Goal: Information Seeking & Learning: Learn about a topic

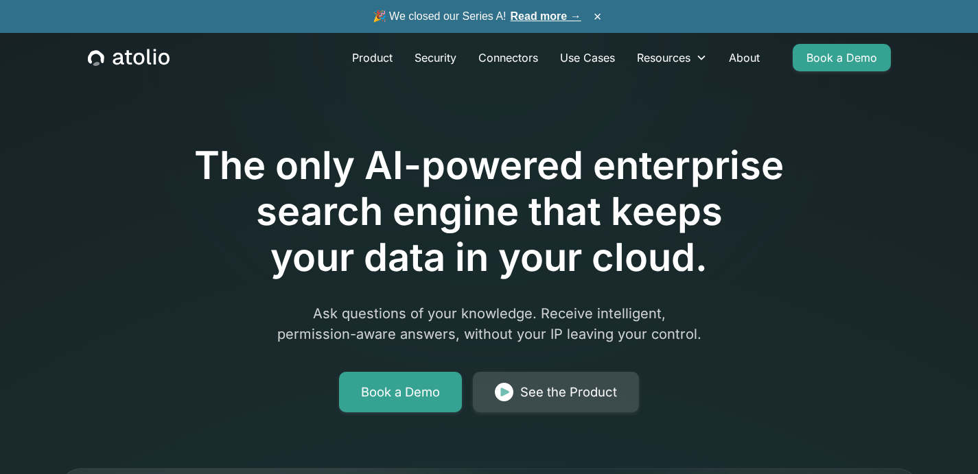
click at [535, 392] on div "See the Product" at bounding box center [568, 392] width 97 height 19
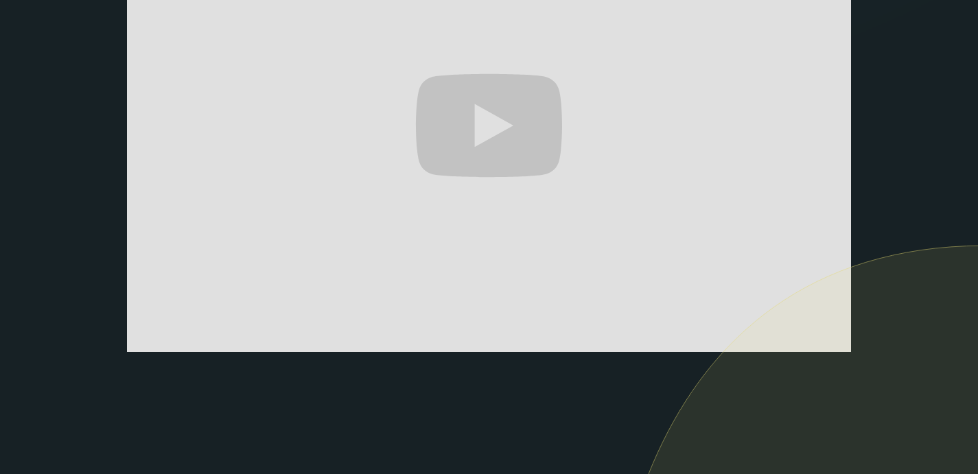
scroll to position [395, 0]
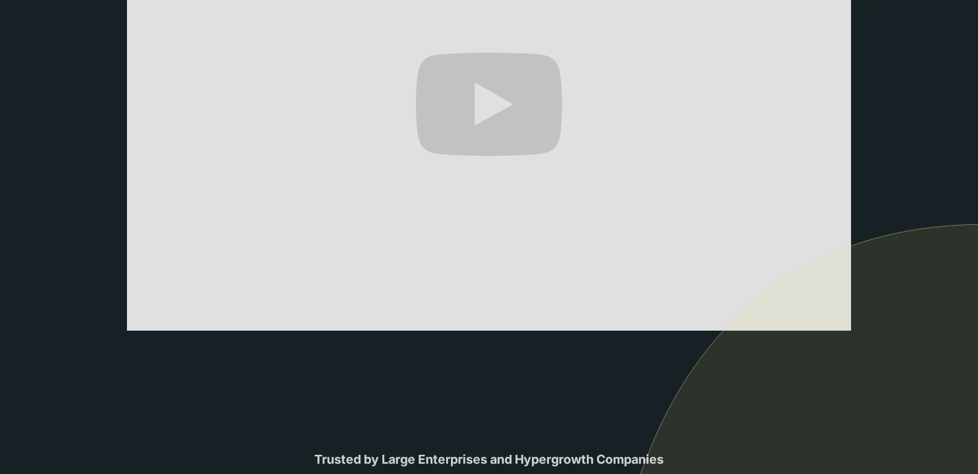
click at [832, 319] on img at bounding box center [791, 415] width 373 height 382
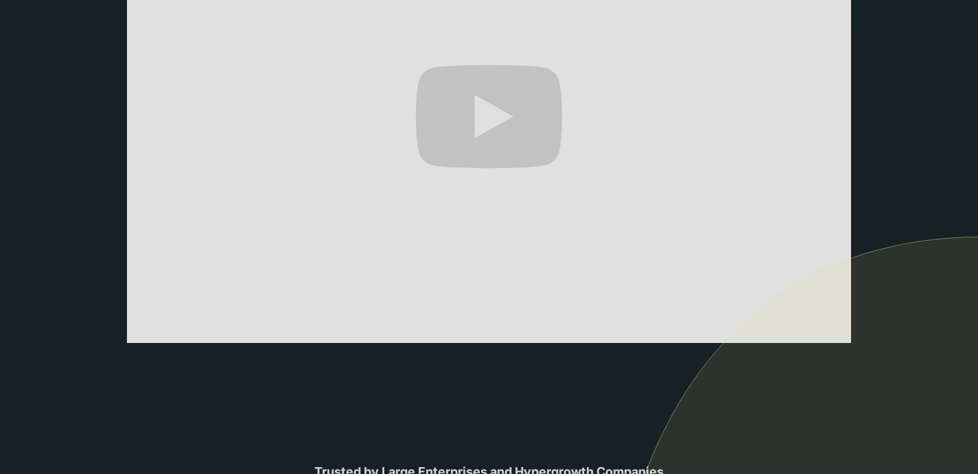
scroll to position [380, 0]
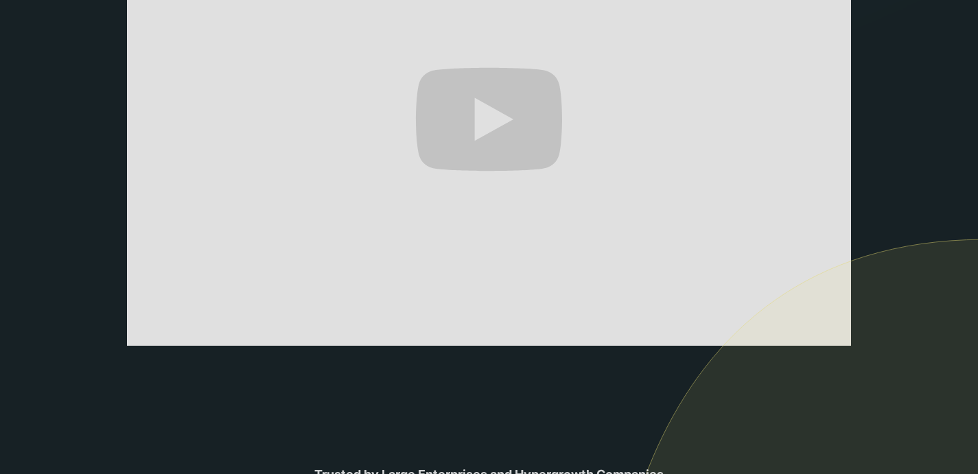
click at [833, 332] on img at bounding box center [791, 430] width 373 height 382
click at [767, 255] on img at bounding box center [791, 430] width 373 height 382
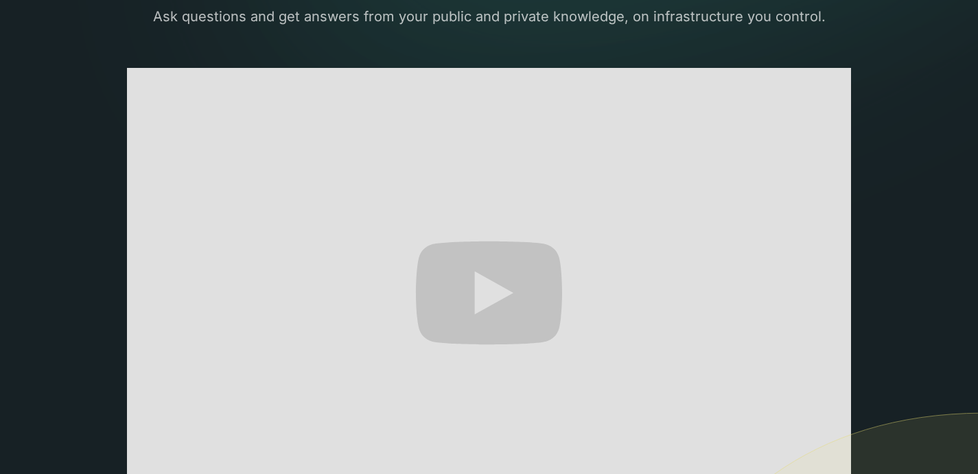
scroll to position [246, 0]
